Goal: Entertainment & Leisure: Browse casually

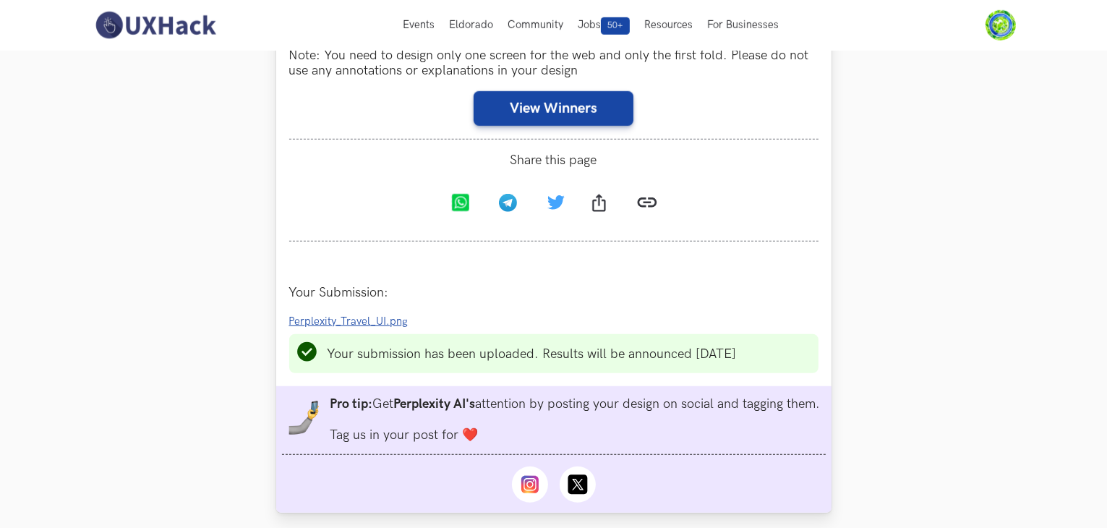
scroll to position [1012, 0]
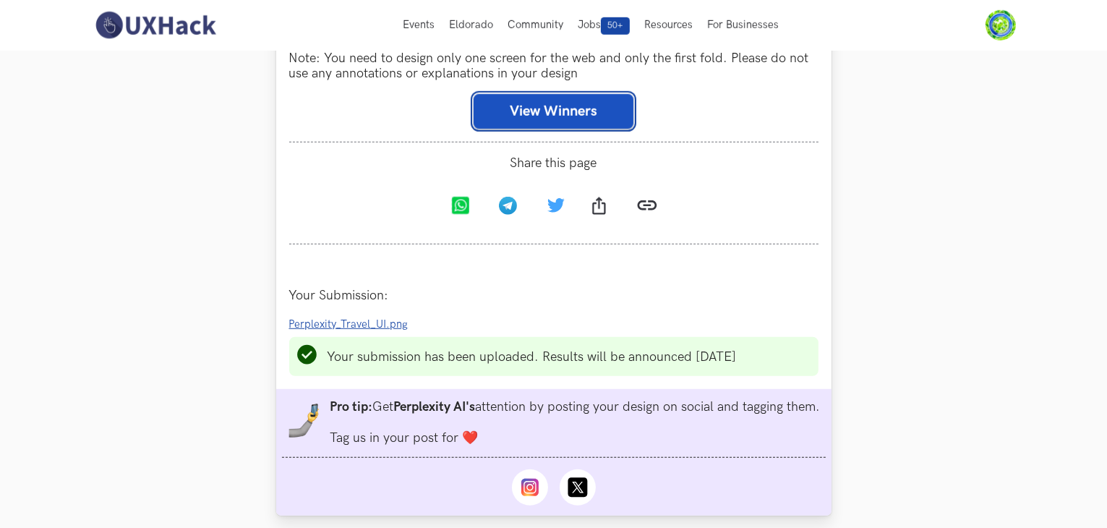
click at [609, 116] on button "View Winners" at bounding box center [554, 111] width 160 height 35
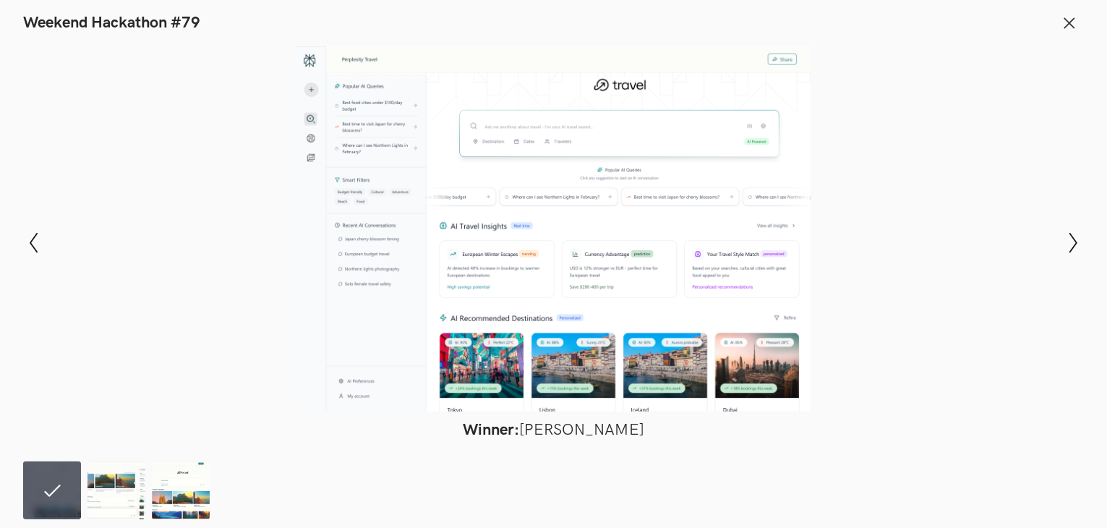
click at [84, 99] on div at bounding box center [553, 228] width 1001 height 365
click at [1067, 24] on icon at bounding box center [1069, 23] width 16 height 16
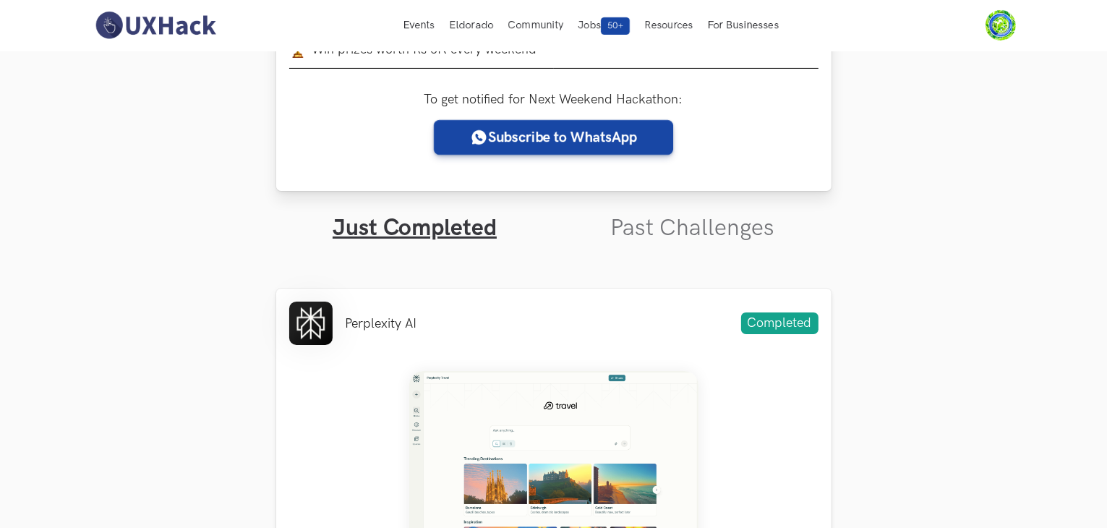
scroll to position [0, 0]
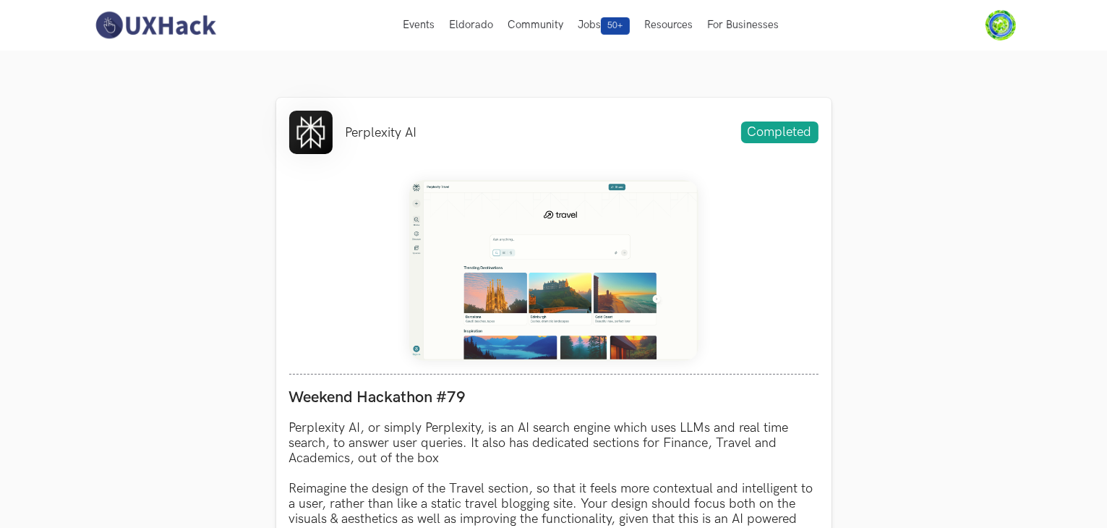
scroll to position [217, 0]
